Goal: Transaction & Acquisition: Purchase product/service

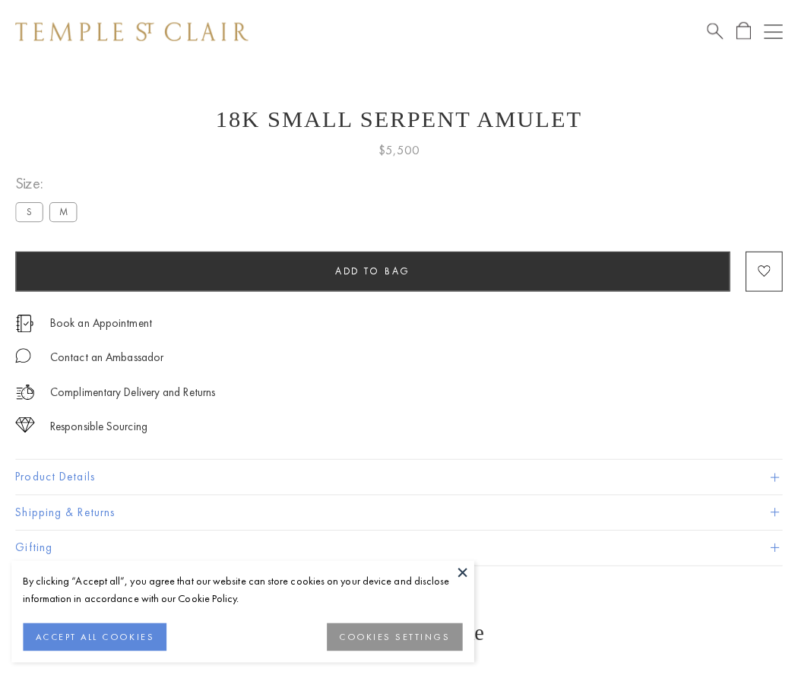
scroll to position [20, 0]
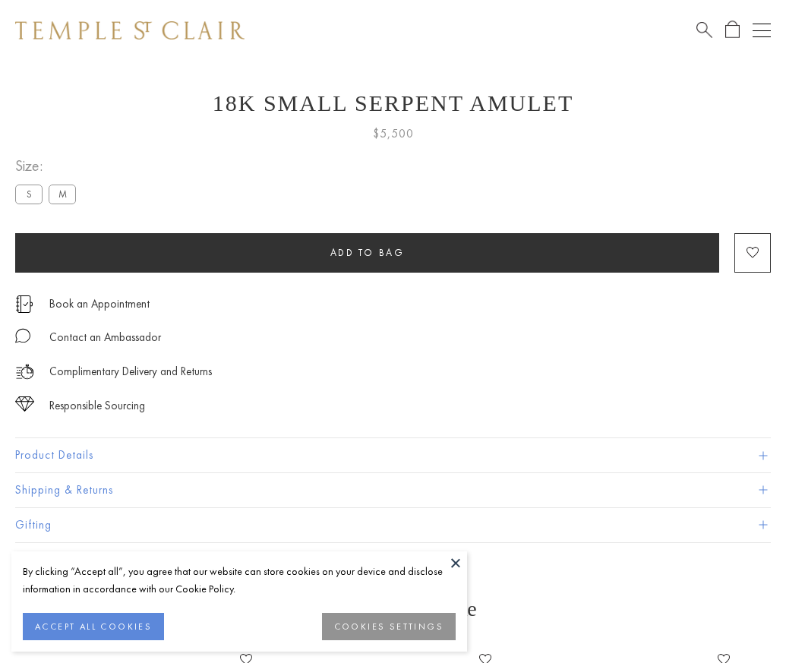
click at [367, 252] on span "Add to bag" at bounding box center [367, 252] width 74 height 13
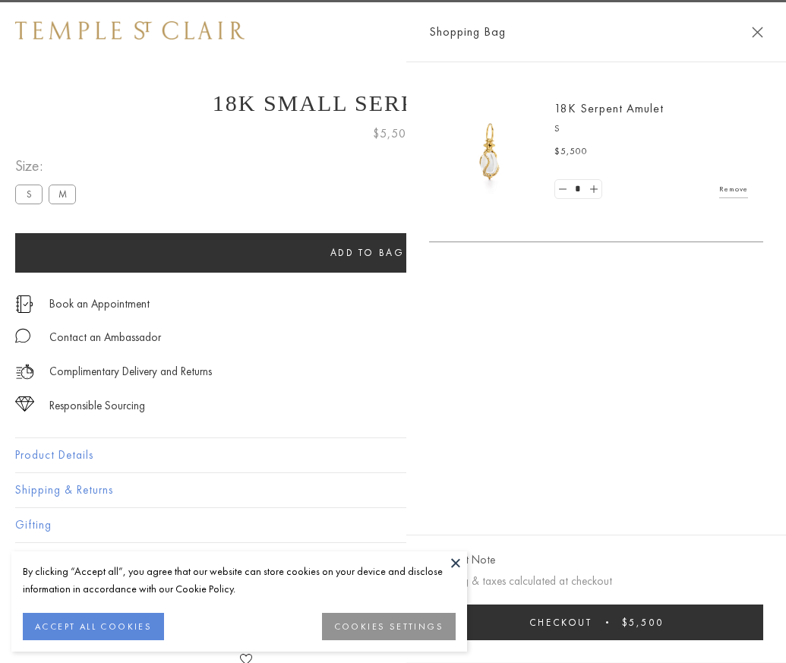
click at [760, 634] on button "Checkout $5,500" at bounding box center [596, 623] width 334 height 36
